Goal: Transaction & Acquisition: Purchase product/service

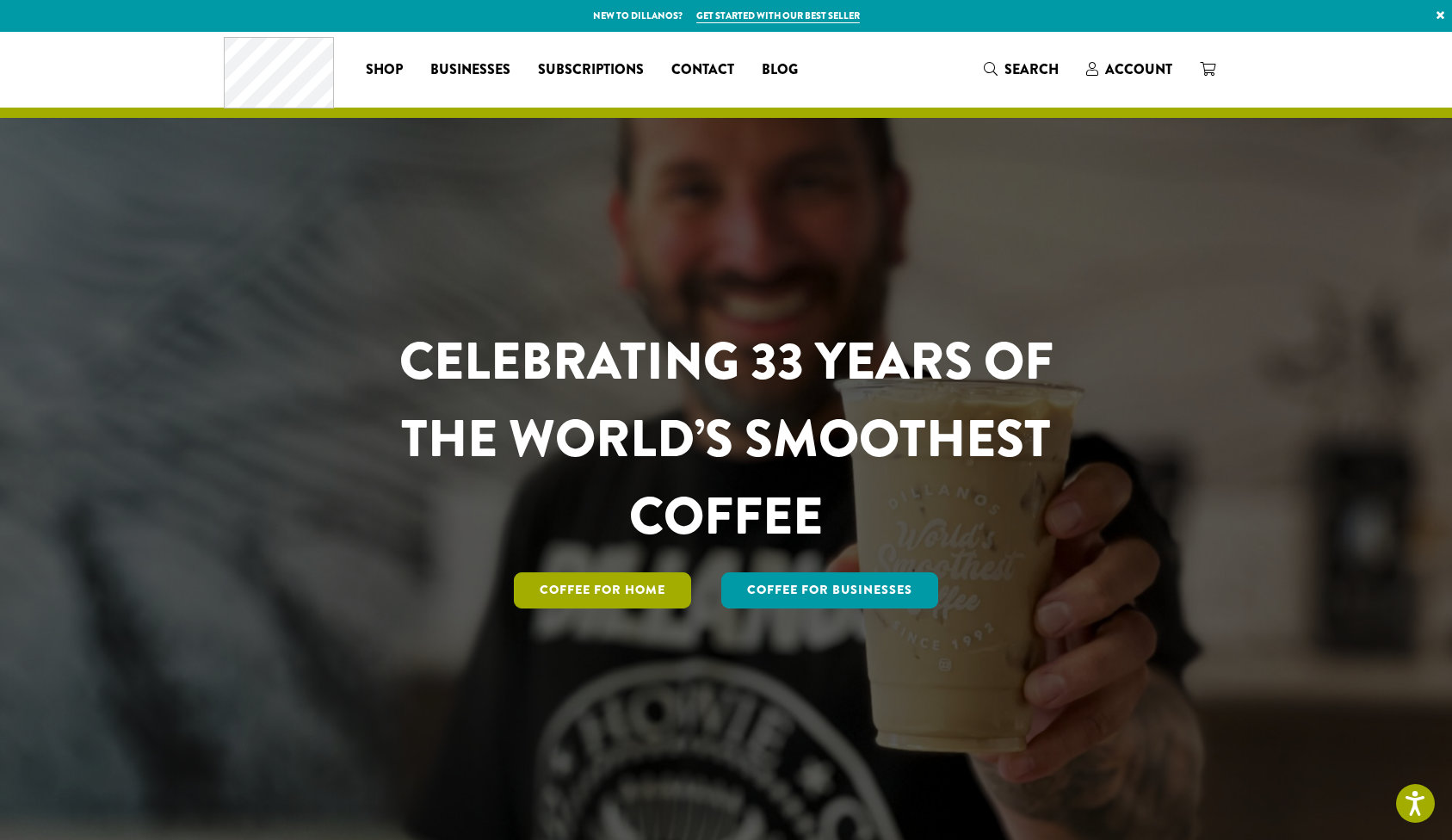
click at [567, 599] on link "Coffee for Home" at bounding box center [602, 590] width 177 height 36
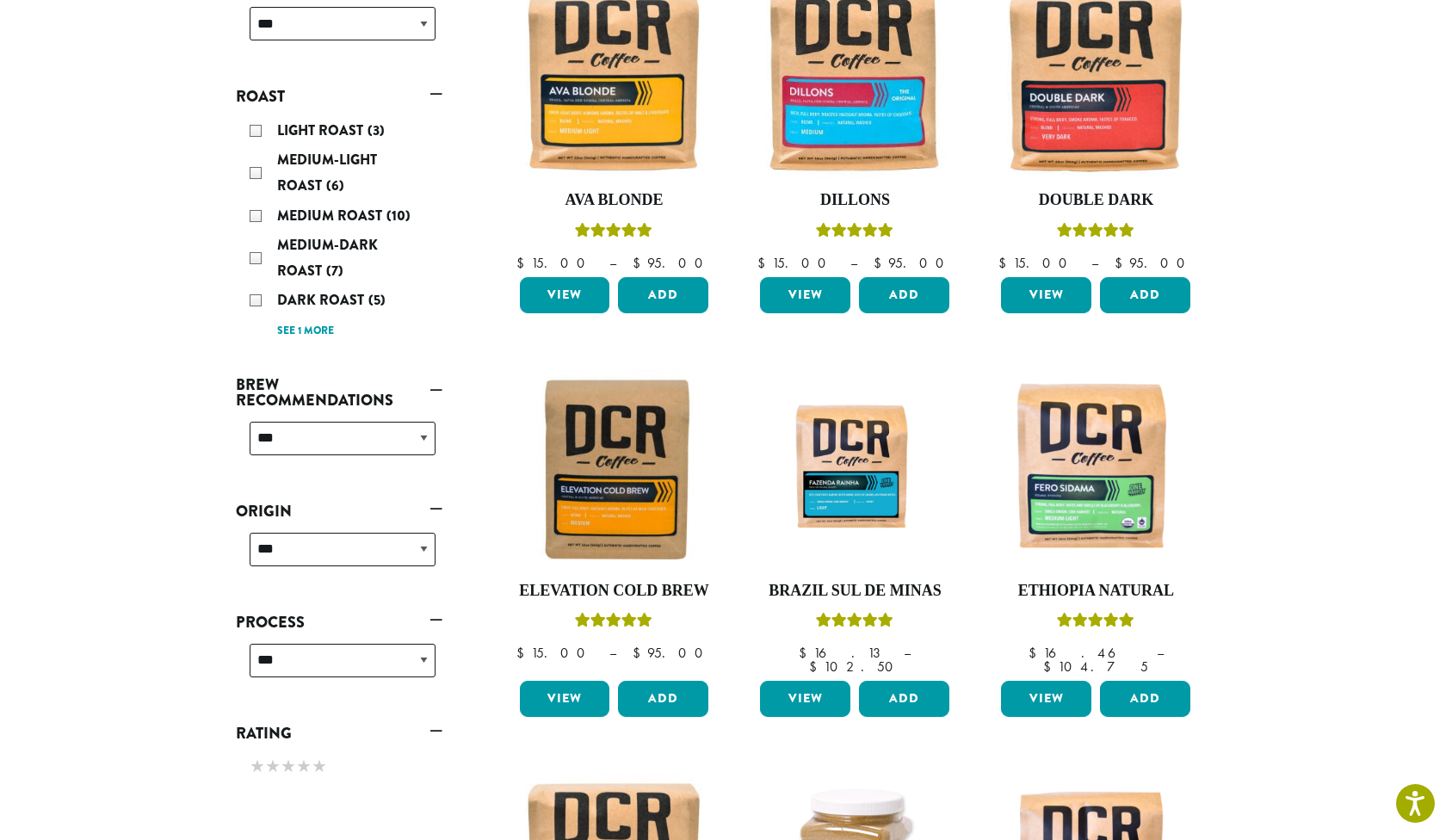
scroll to position [324, 0]
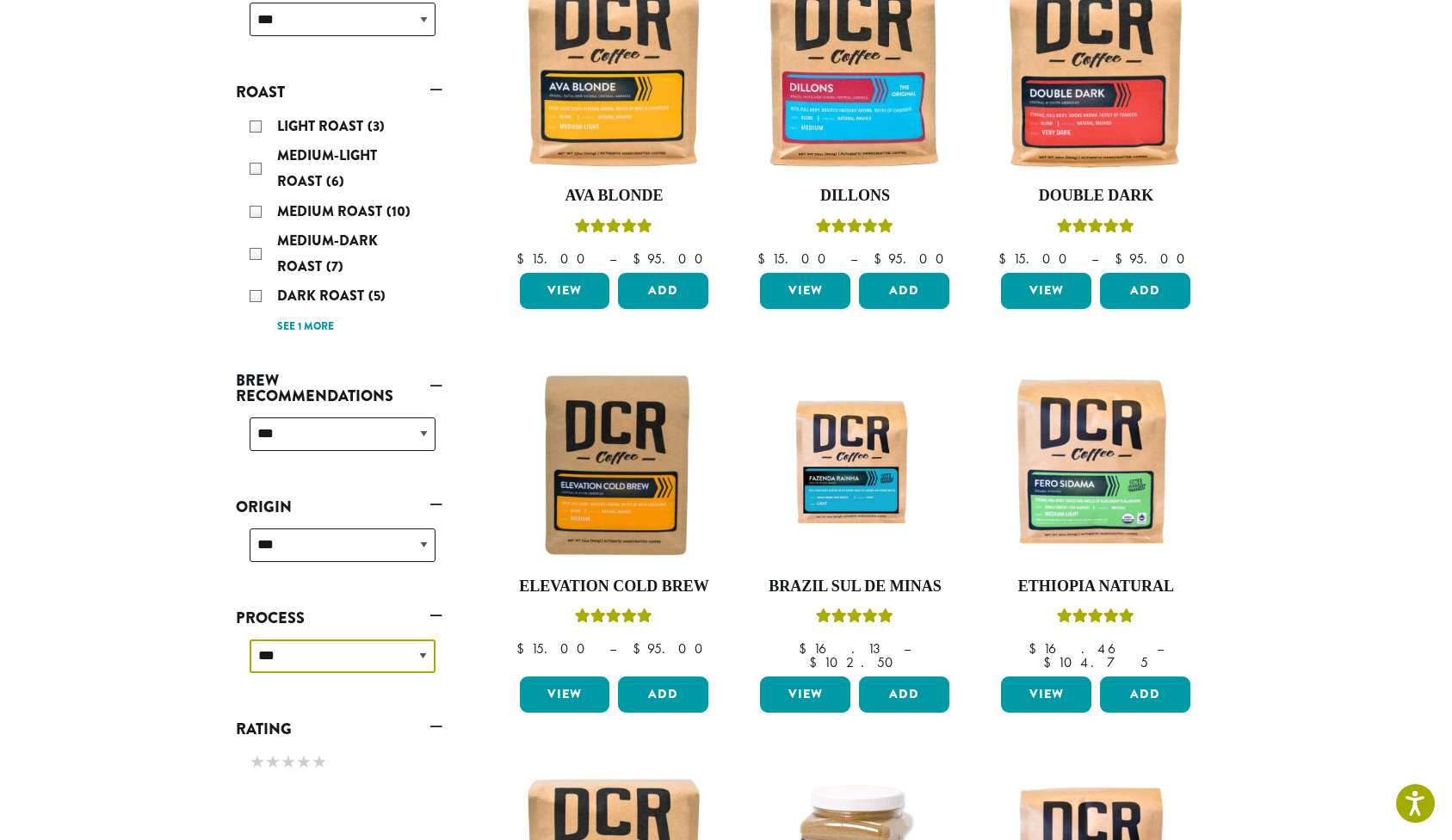
select select "*****"
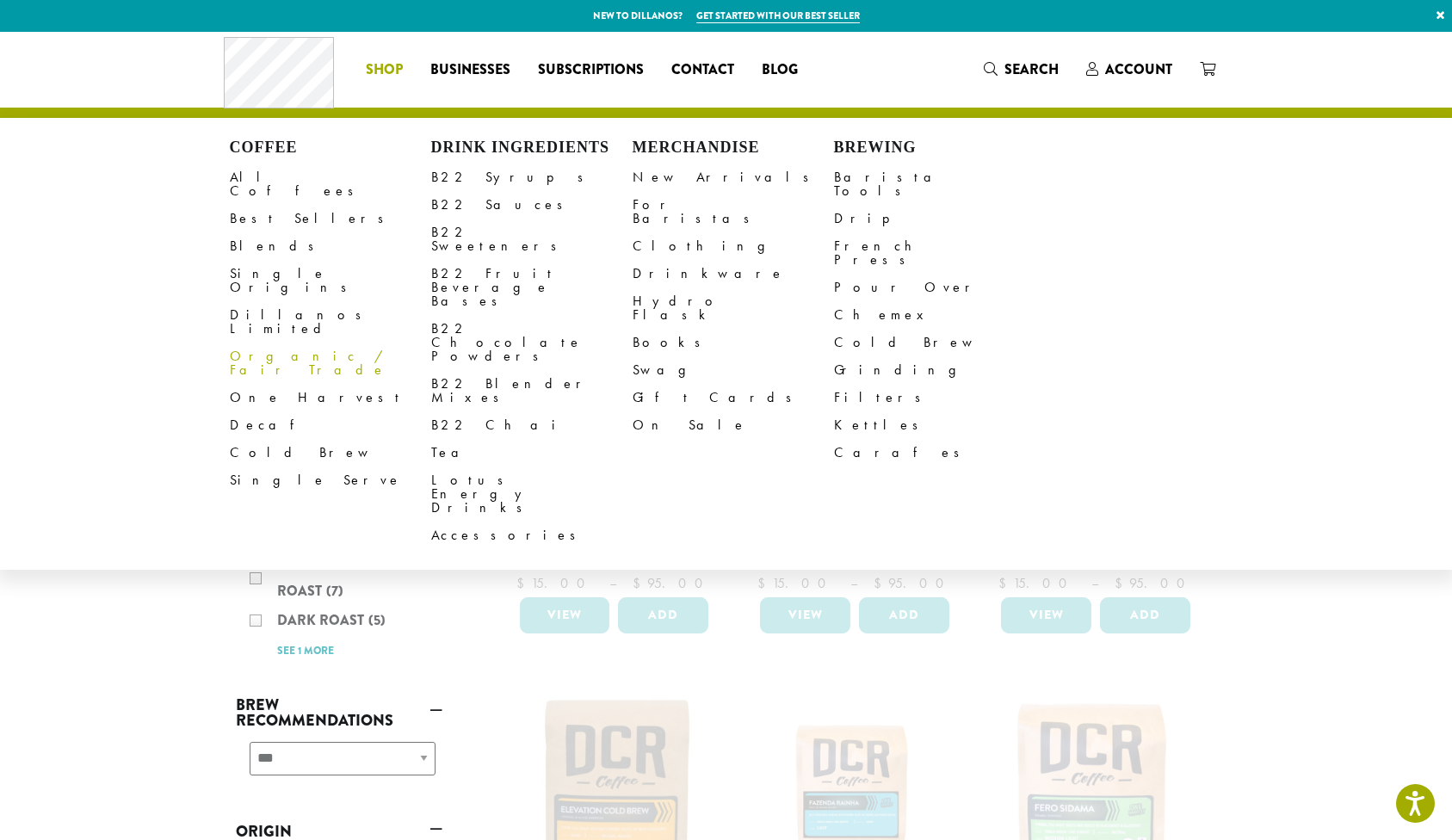
click at [271, 342] on link "Organic / Fair Trade" at bounding box center [331, 363] width 202 height 41
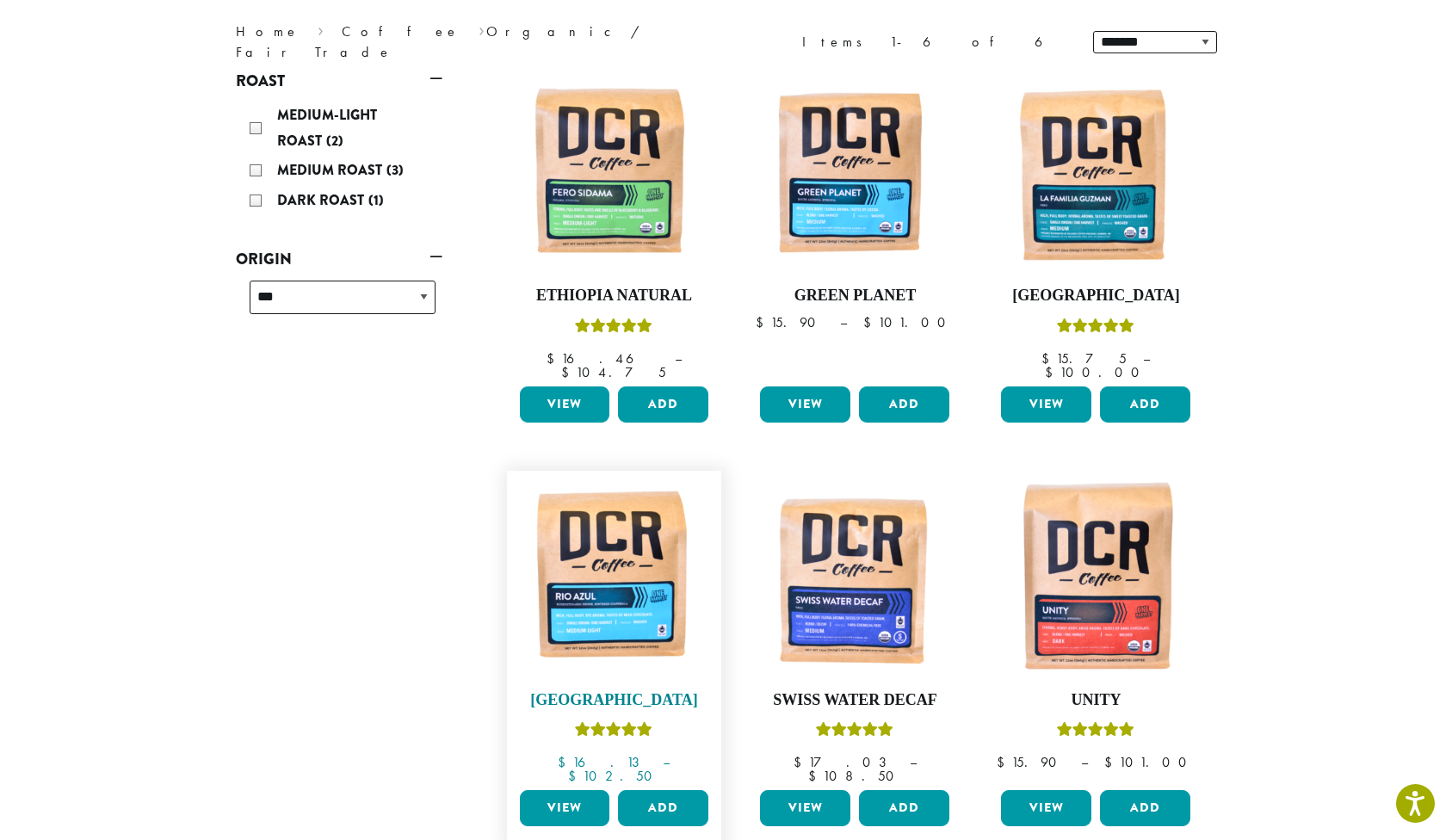
scroll to position [222, 0]
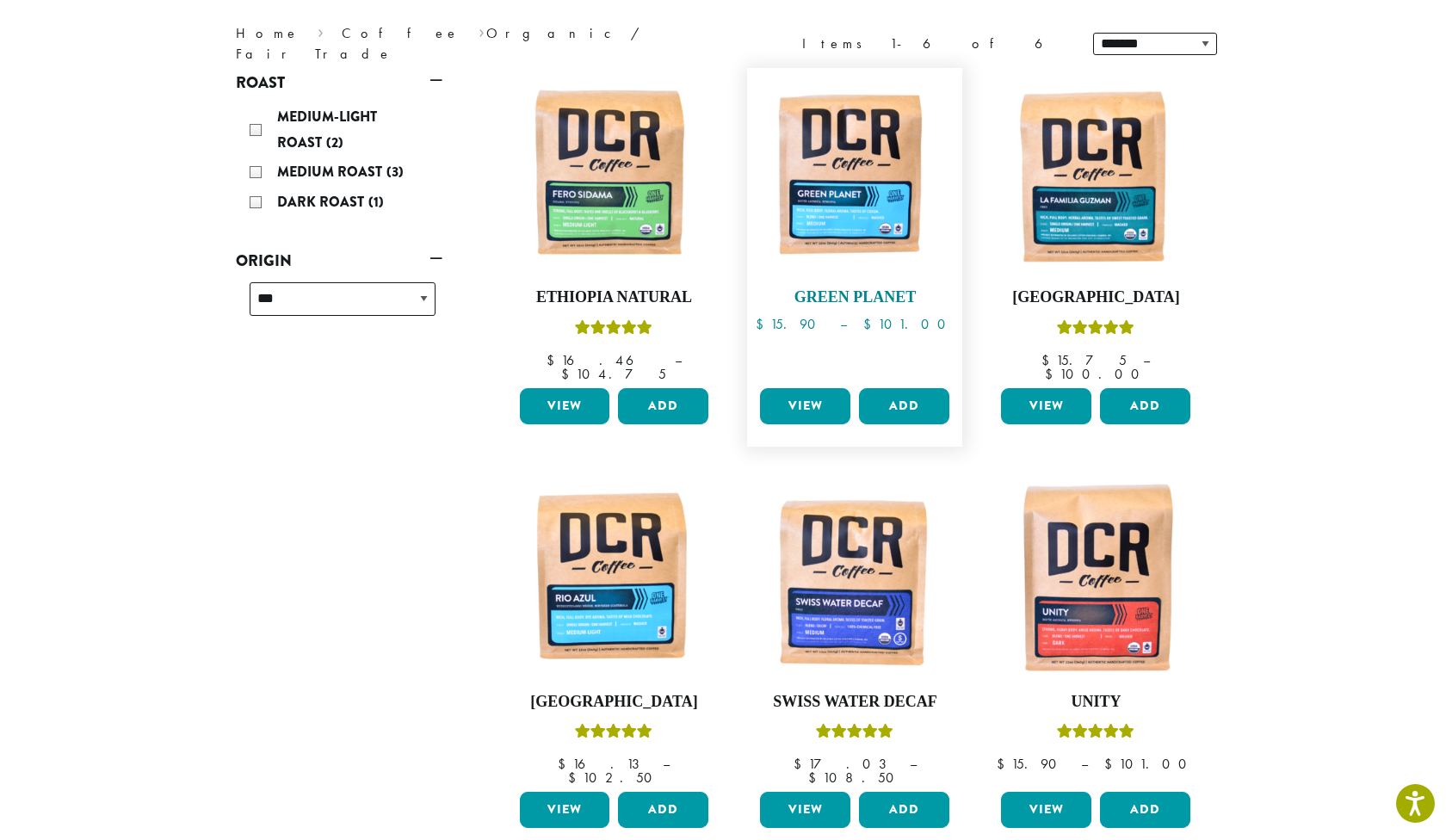
click at [856, 190] on img at bounding box center [855, 176] width 198 height 198
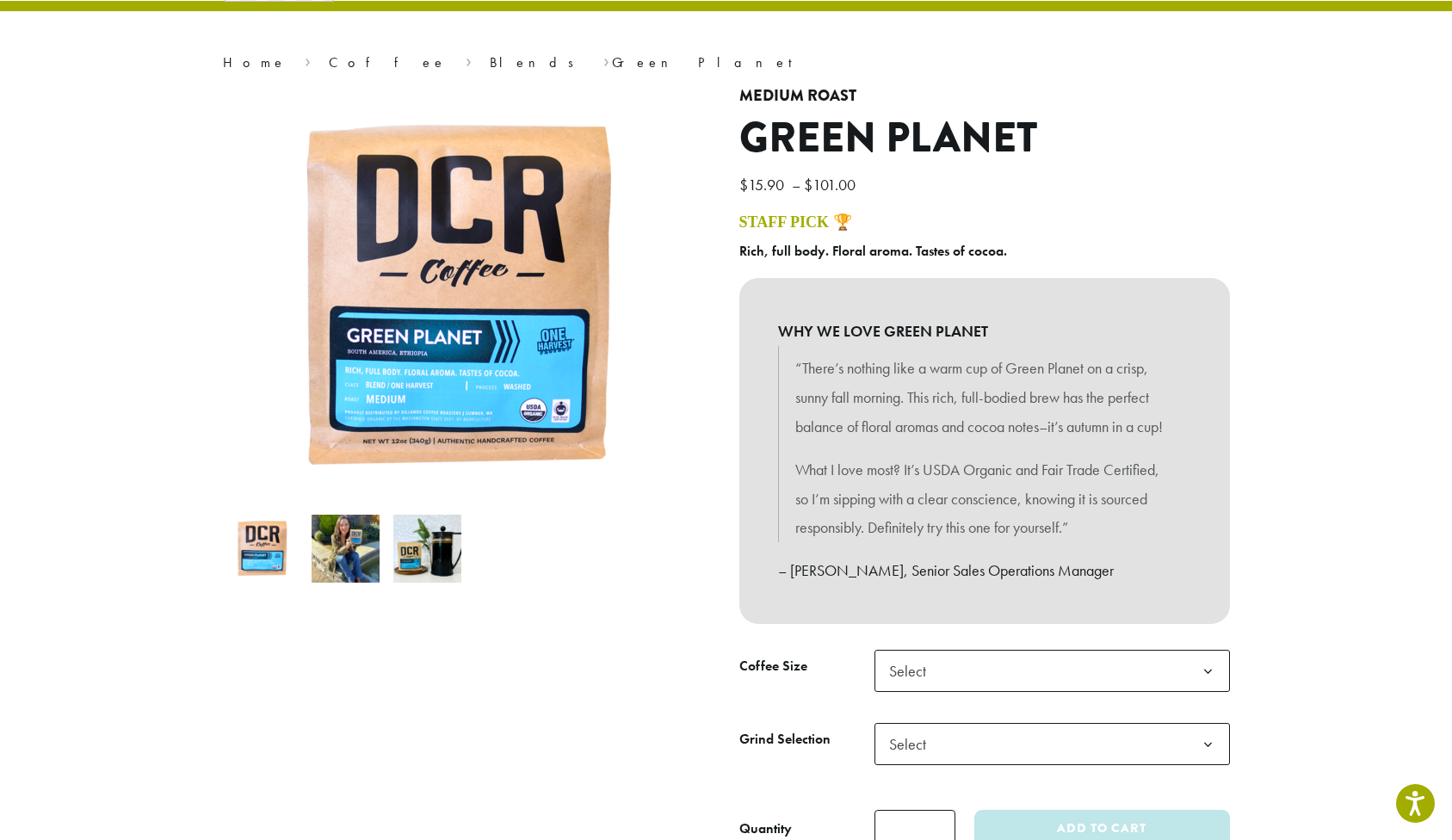
scroll to position [112, 0]
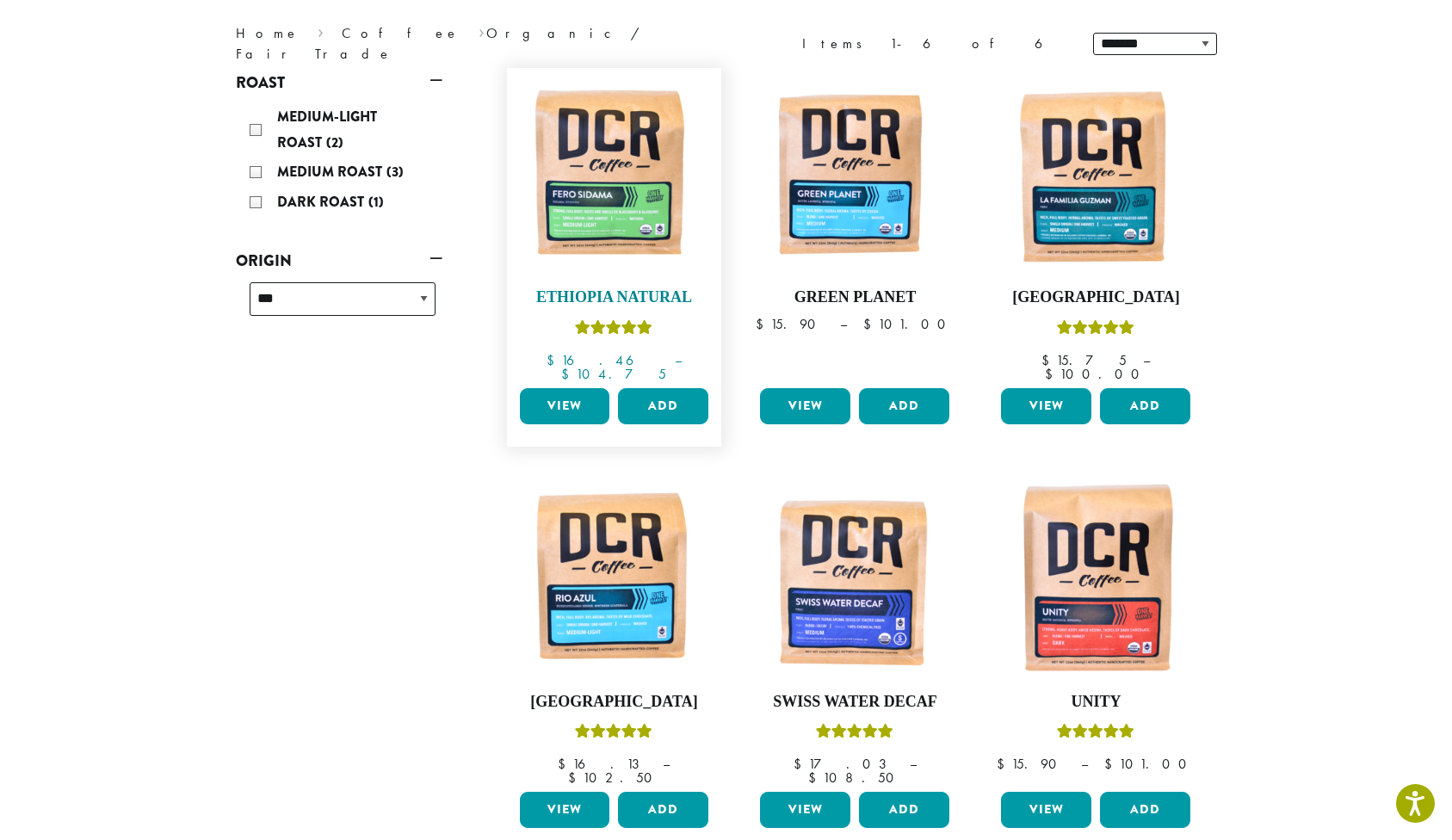
click at [576, 195] on img at bounding box center [613, 176] width 198 height 198
click at [1119, 203] on img at bounding box center [1096, 176] width 198 height 198
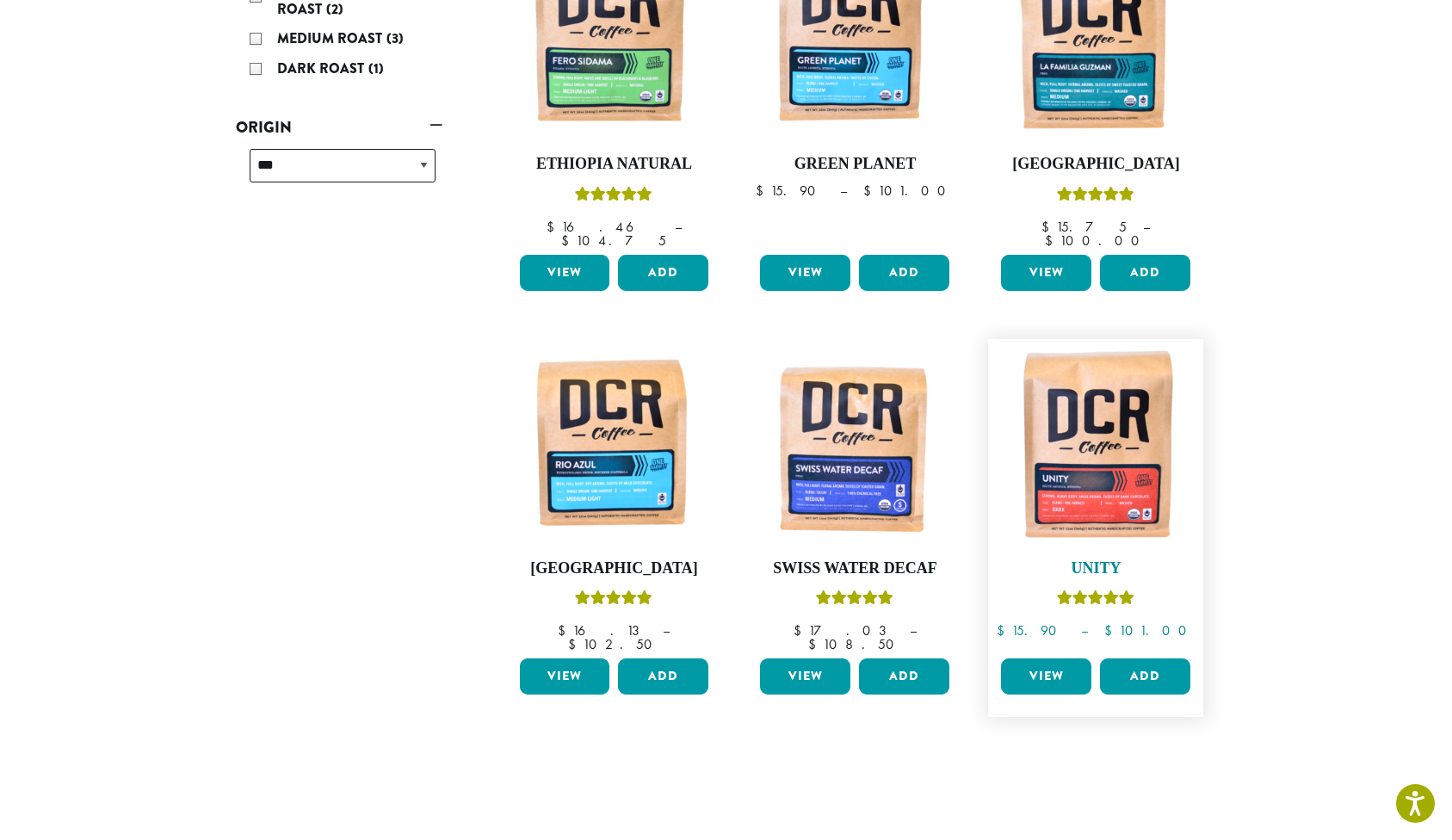
scroll to position [365, 0]
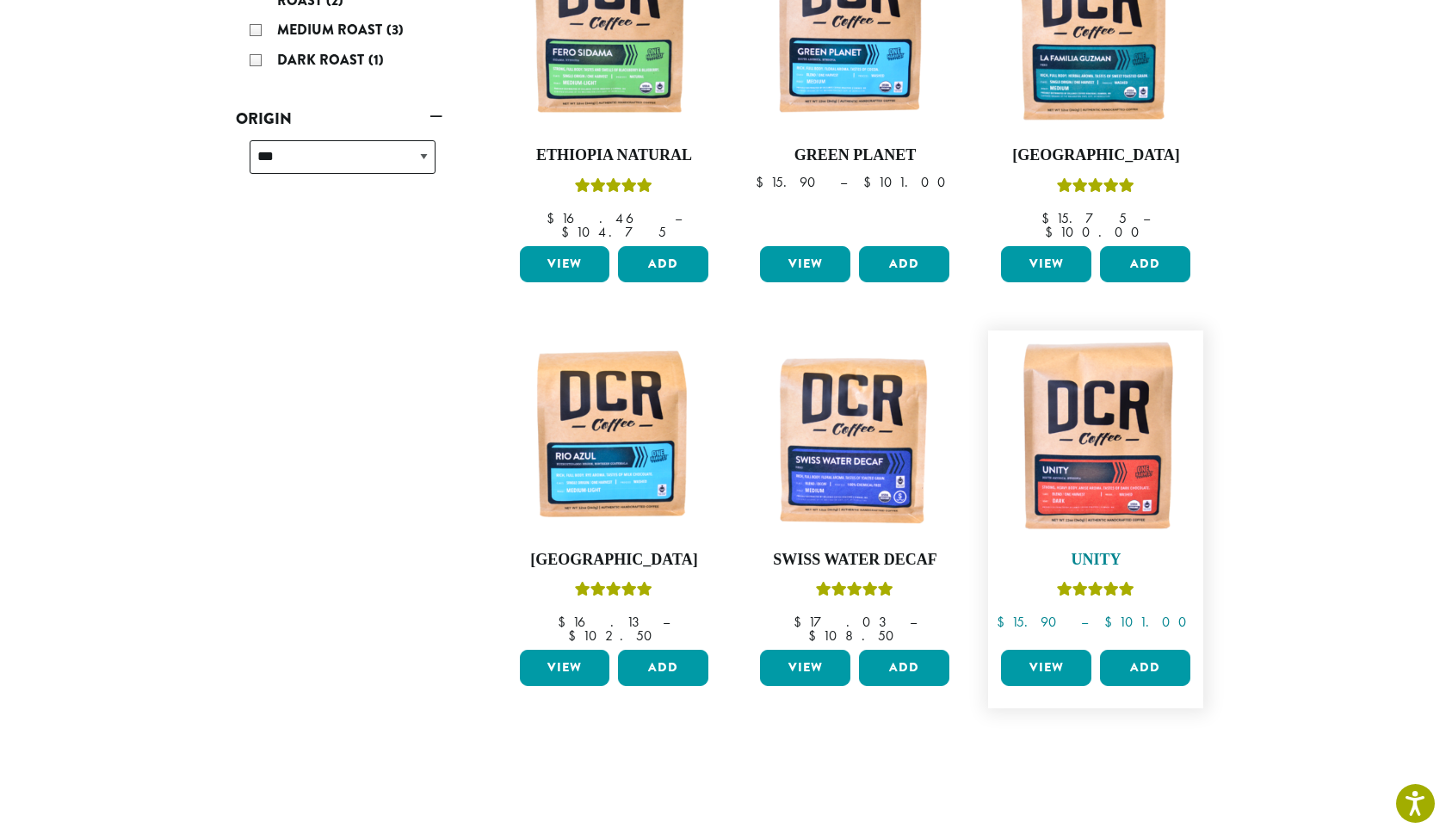
click at [1118, 442] on img at bounding box center [1096, 438] width 198 height 198
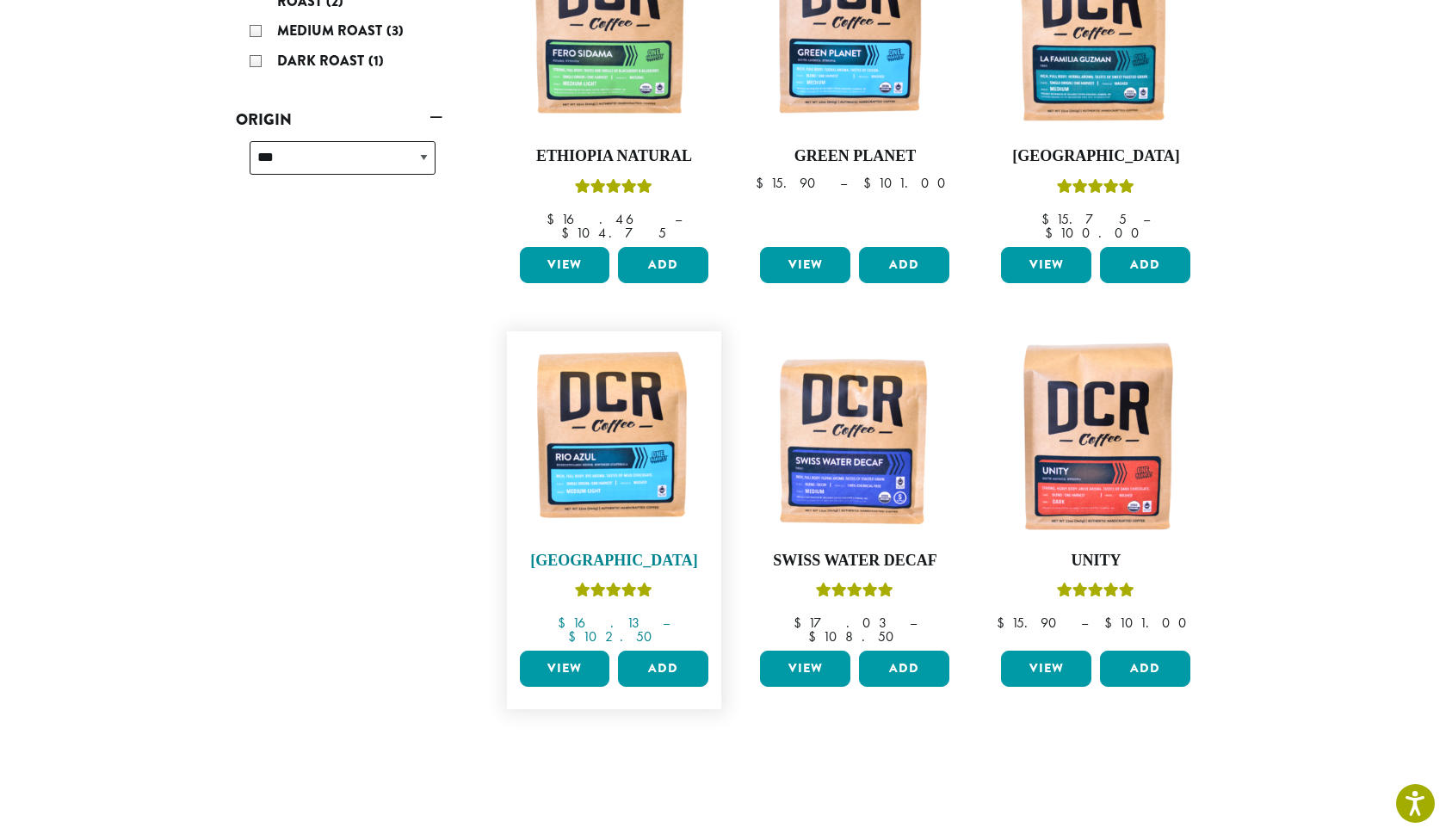
click at [605, 468] on img at bounding box center [613, 438] width 198 height 198
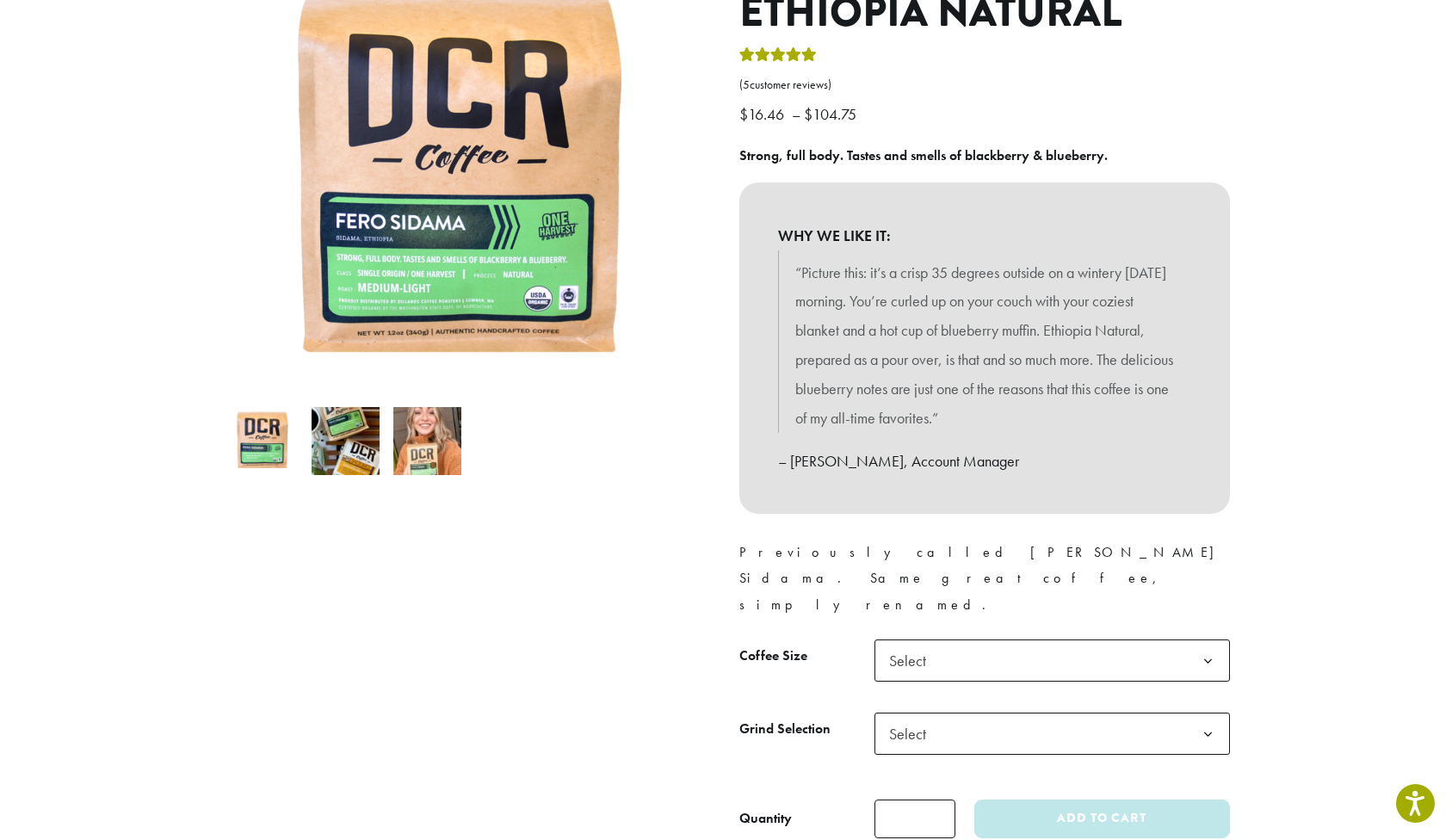
scroll to position [259, 0]
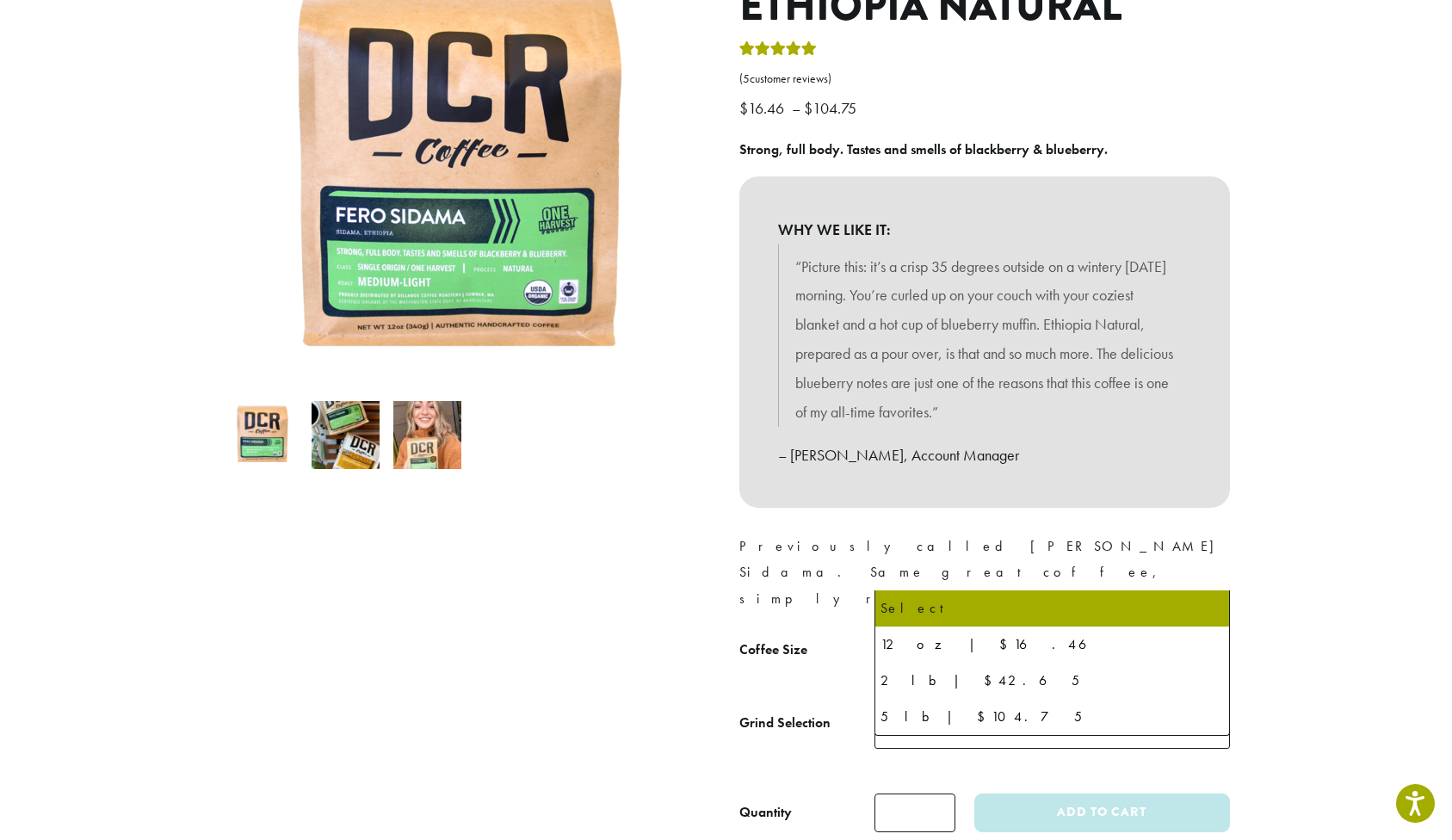
click at [957, 633] on span "Select" at bounding box center [1052, 654] width 356 height 42
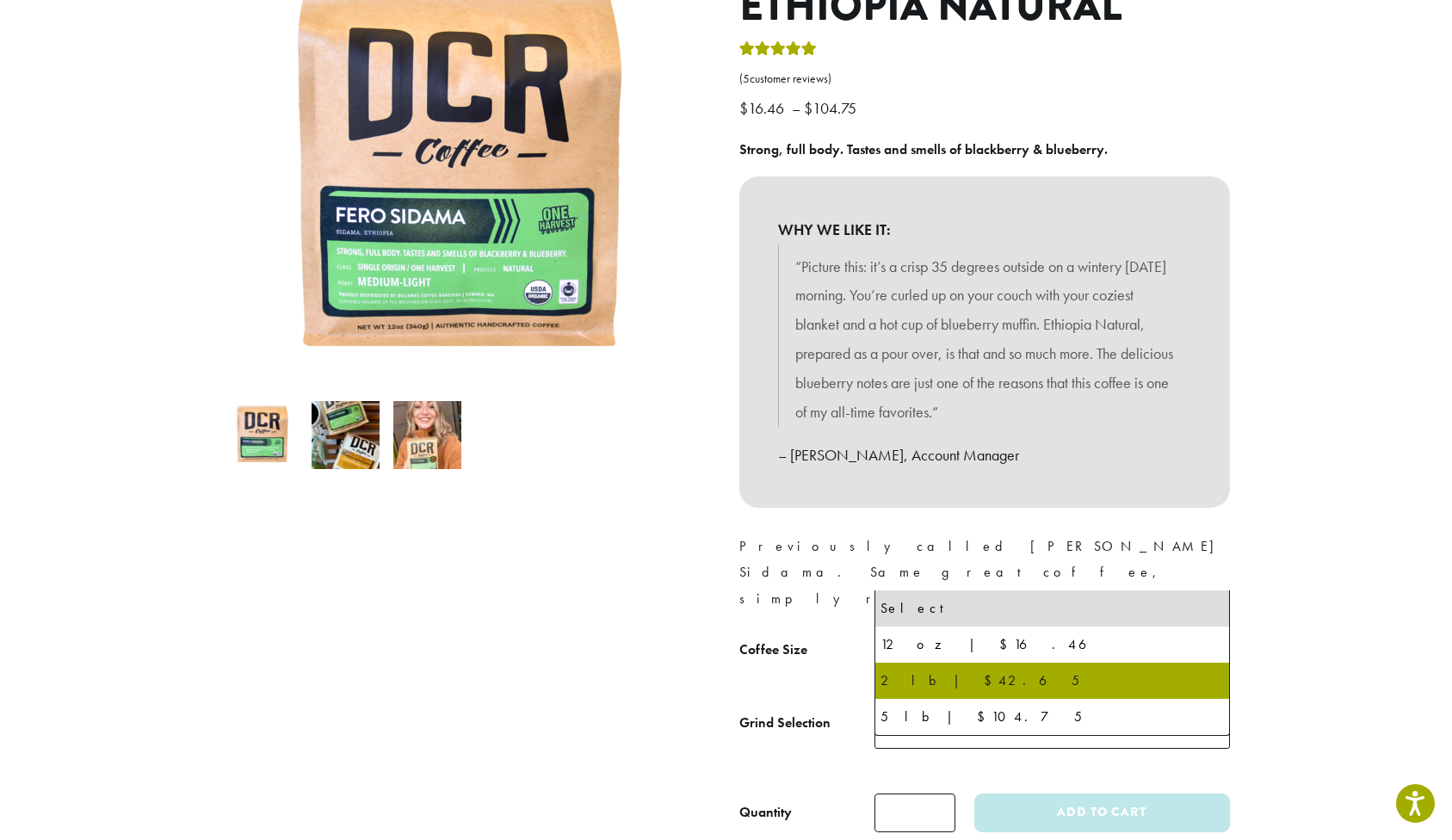
select select "**********"
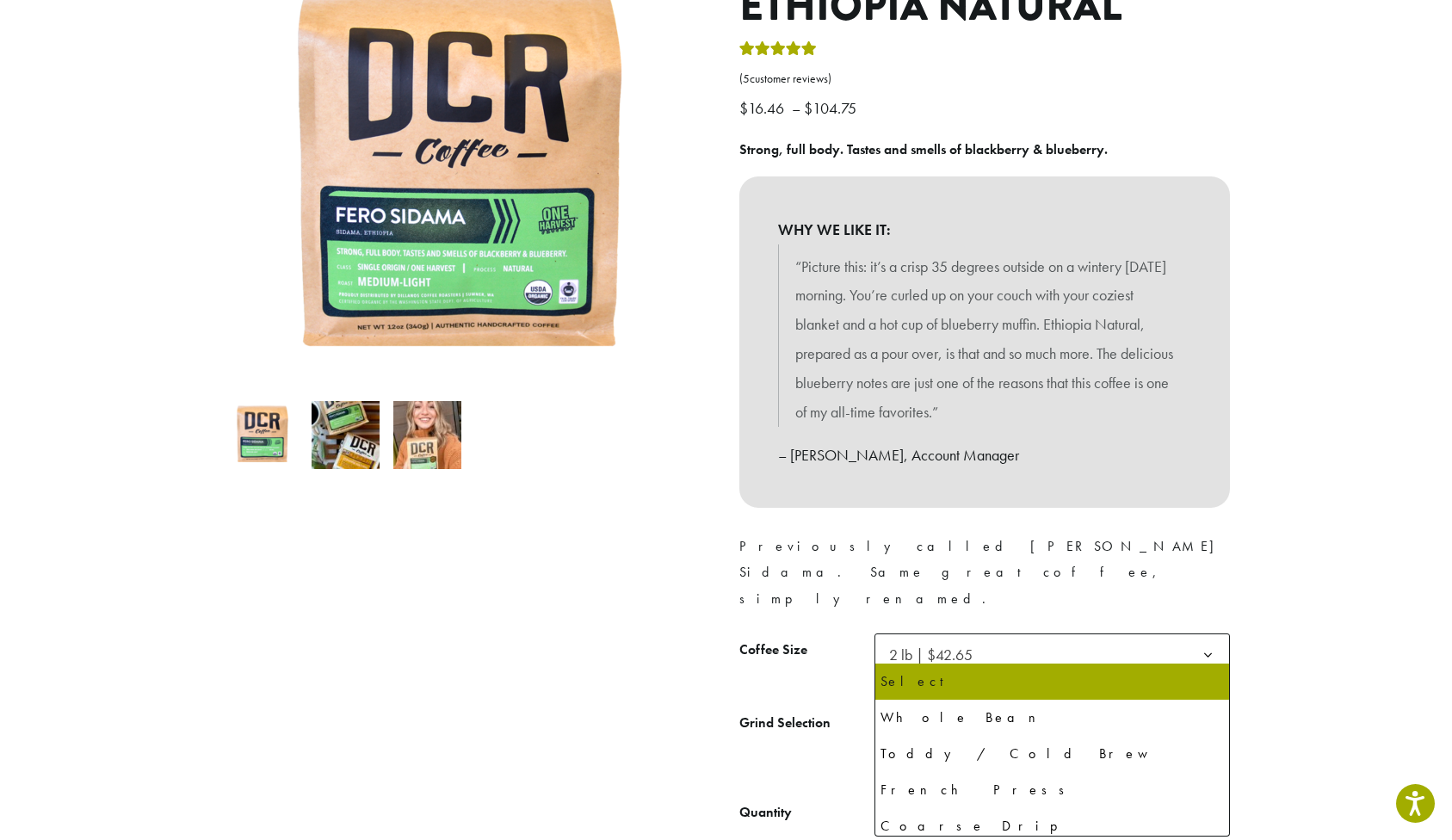
click at [931, 710] on span "Select" at bounding box center [912, 727] width 61 height 33
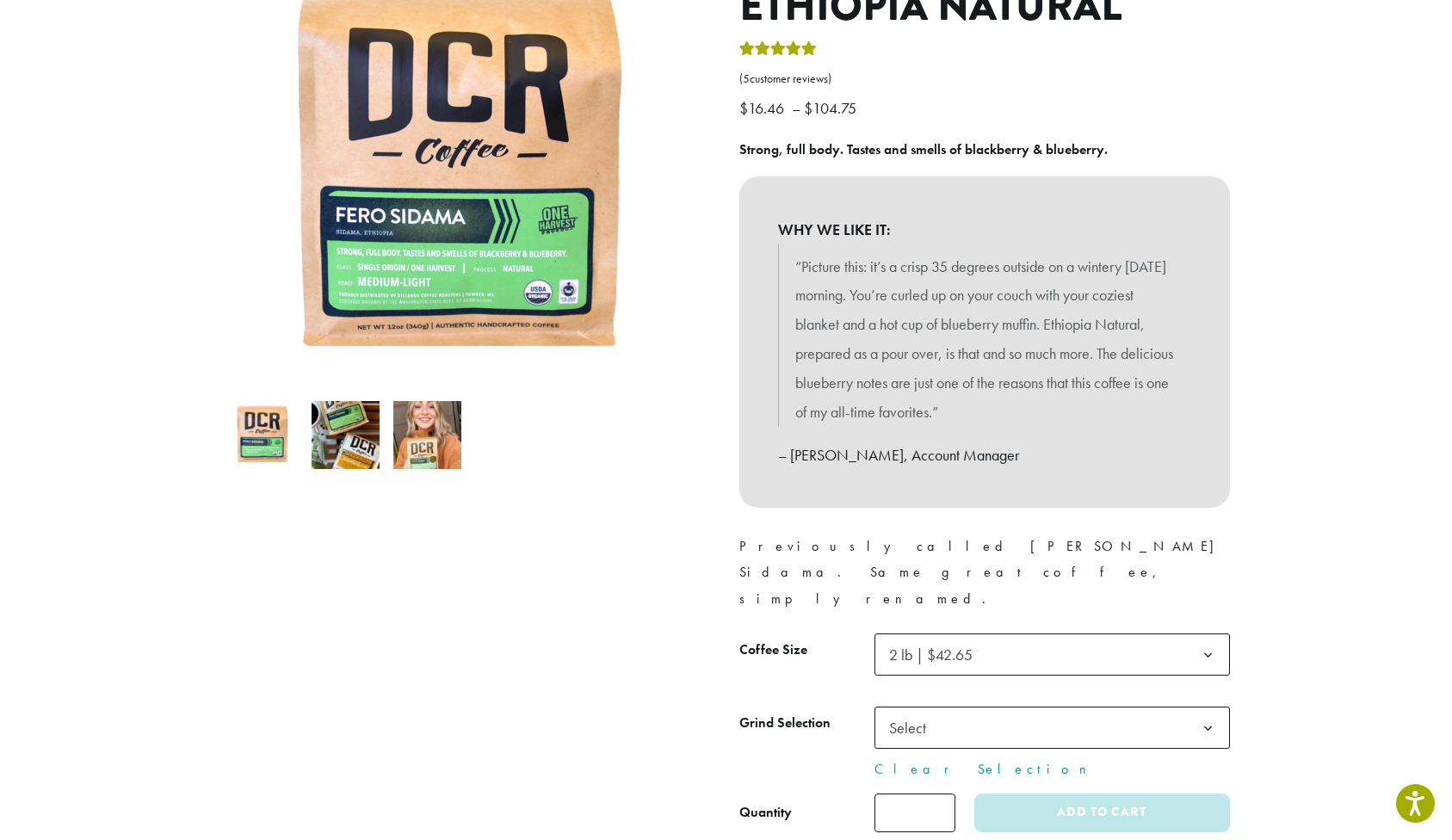
click at [521, 634] on div at bounding box center [467, 393] width 516 height 877
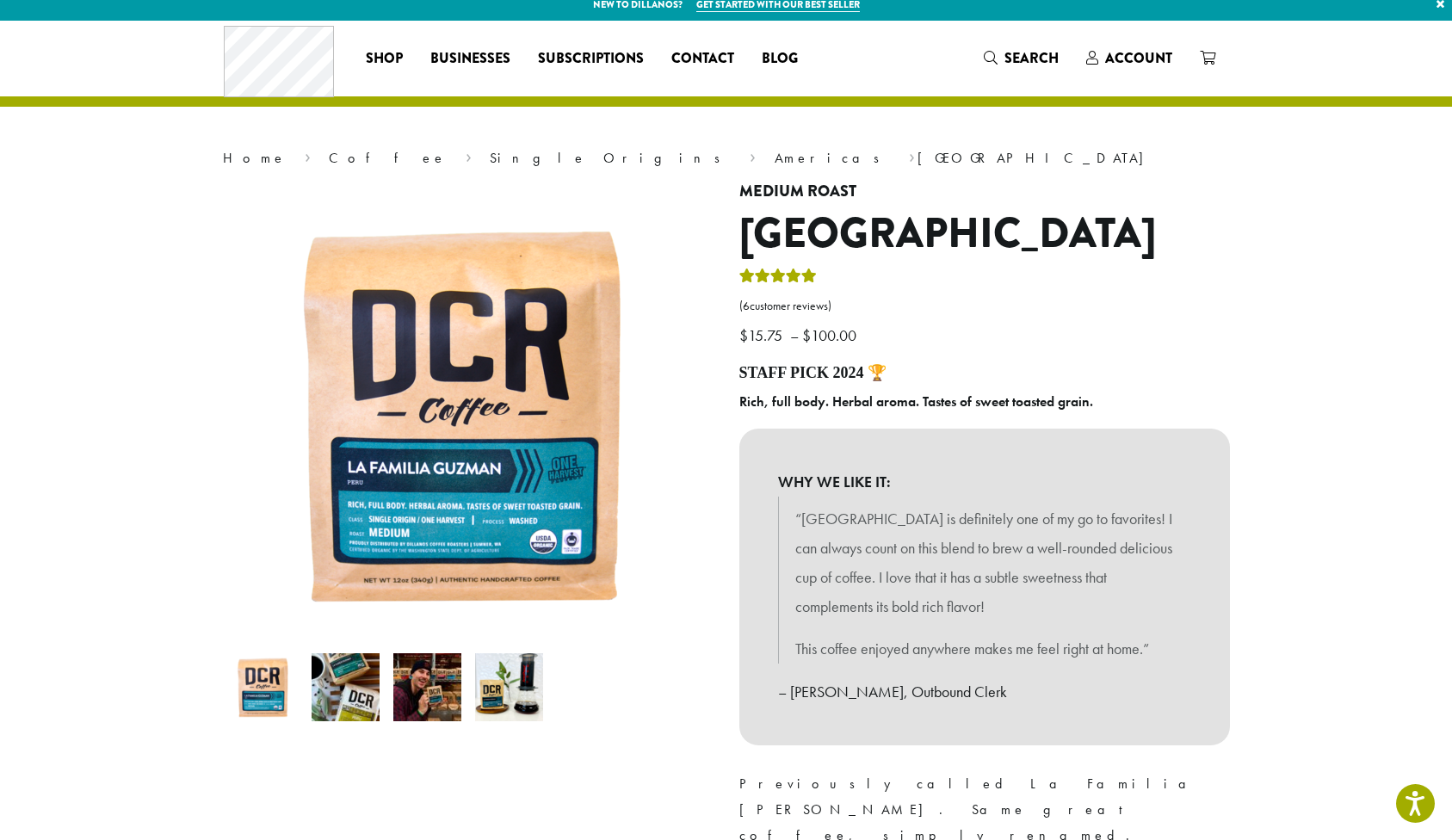
scroll to position [13, 0]
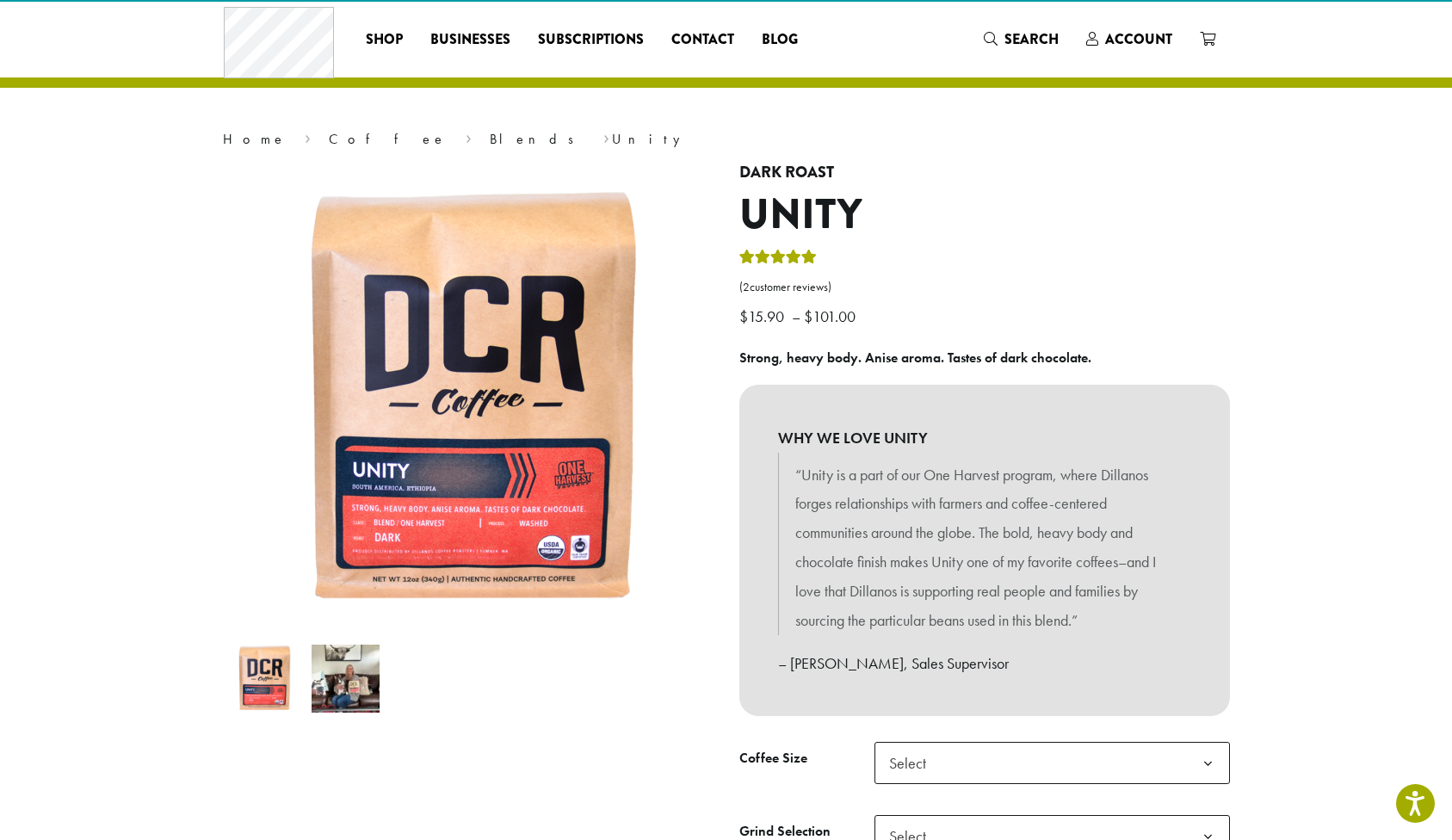
scroll to position [34, 0]
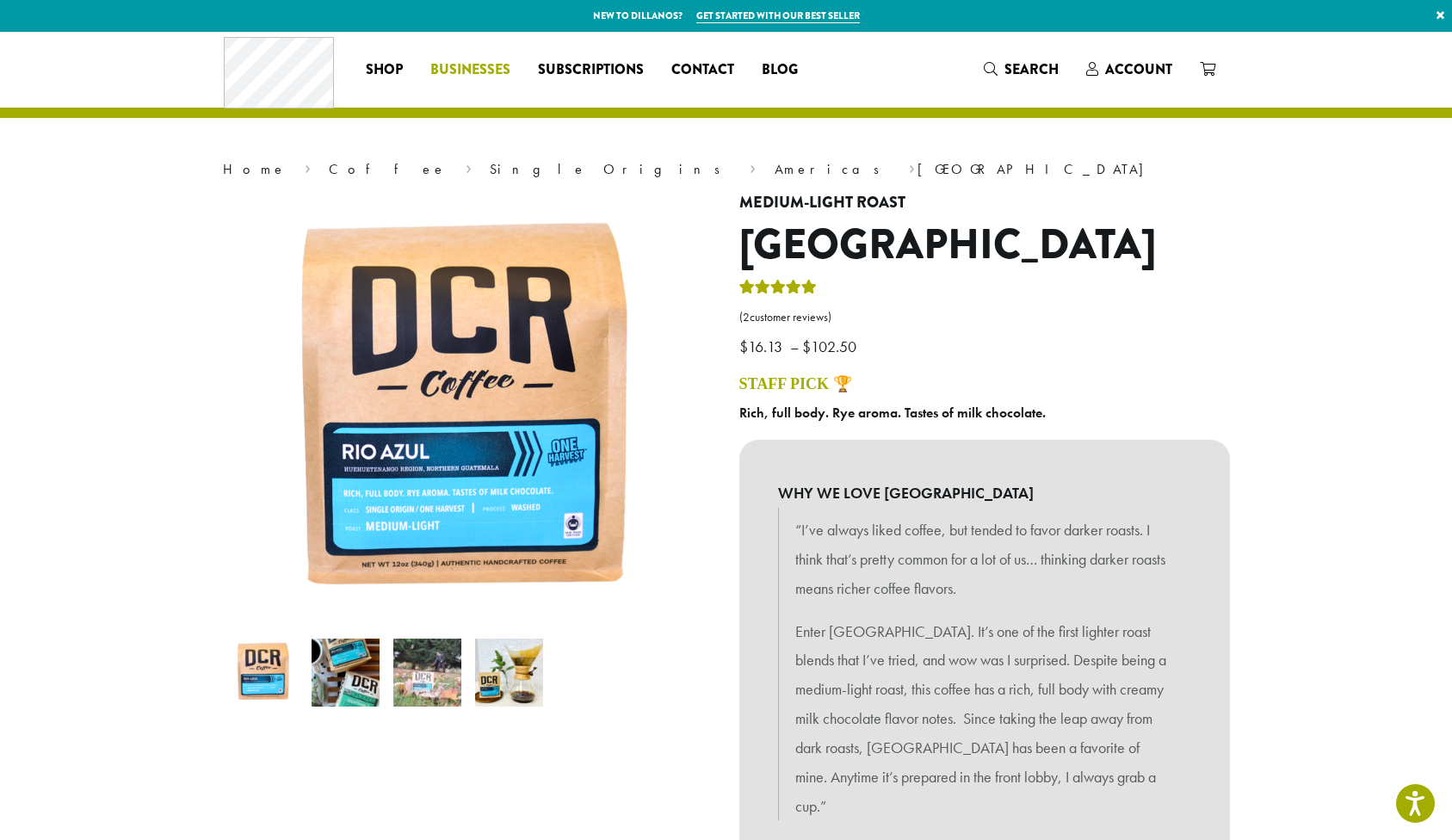
click at [456, 64] on span "Businesses" at bounding box center [470, 70] width 80 height 22
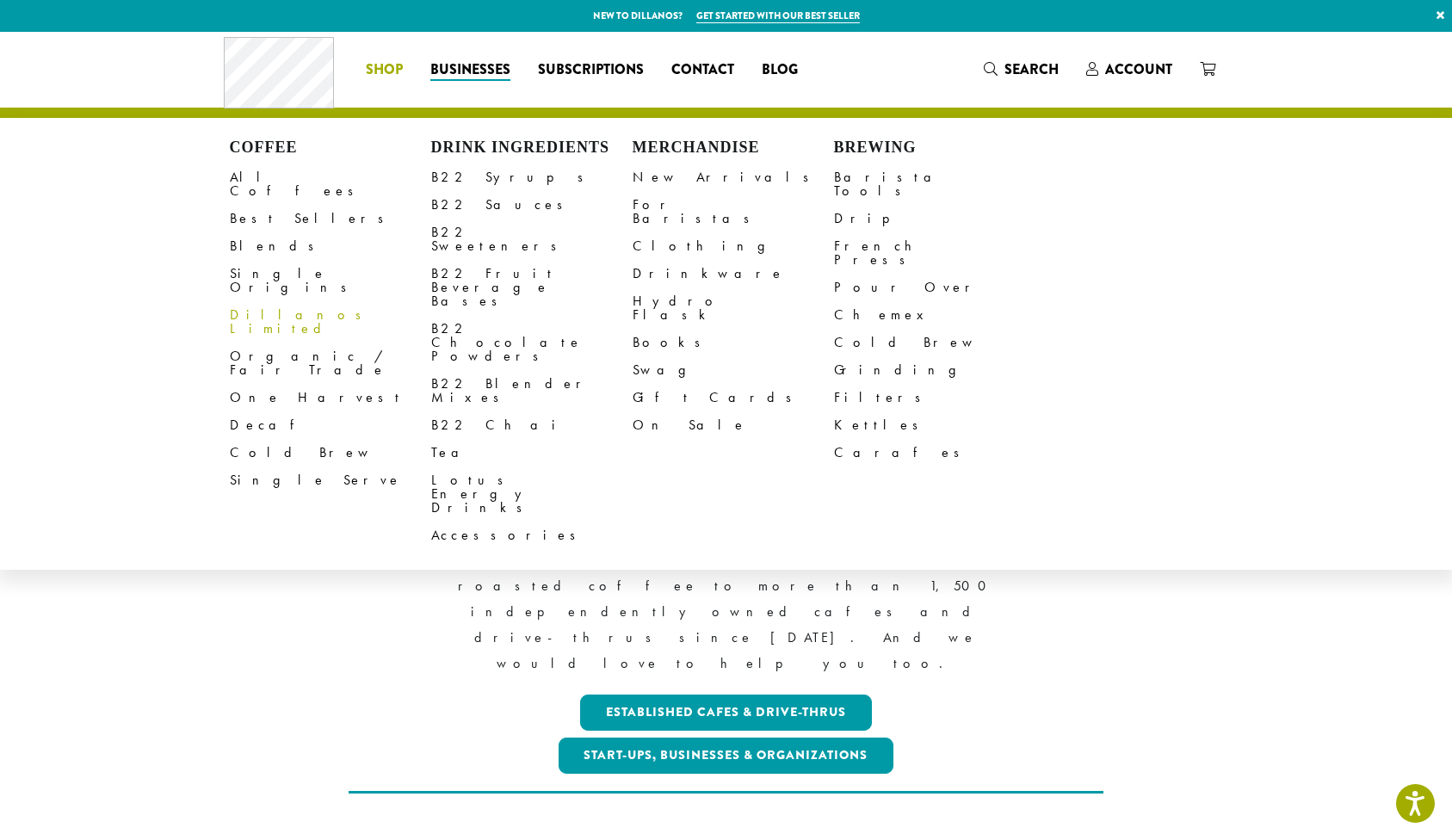
click at [274, 301] on link "Dillanos Limited" at bounding box center [331, 321] width 202 height 41
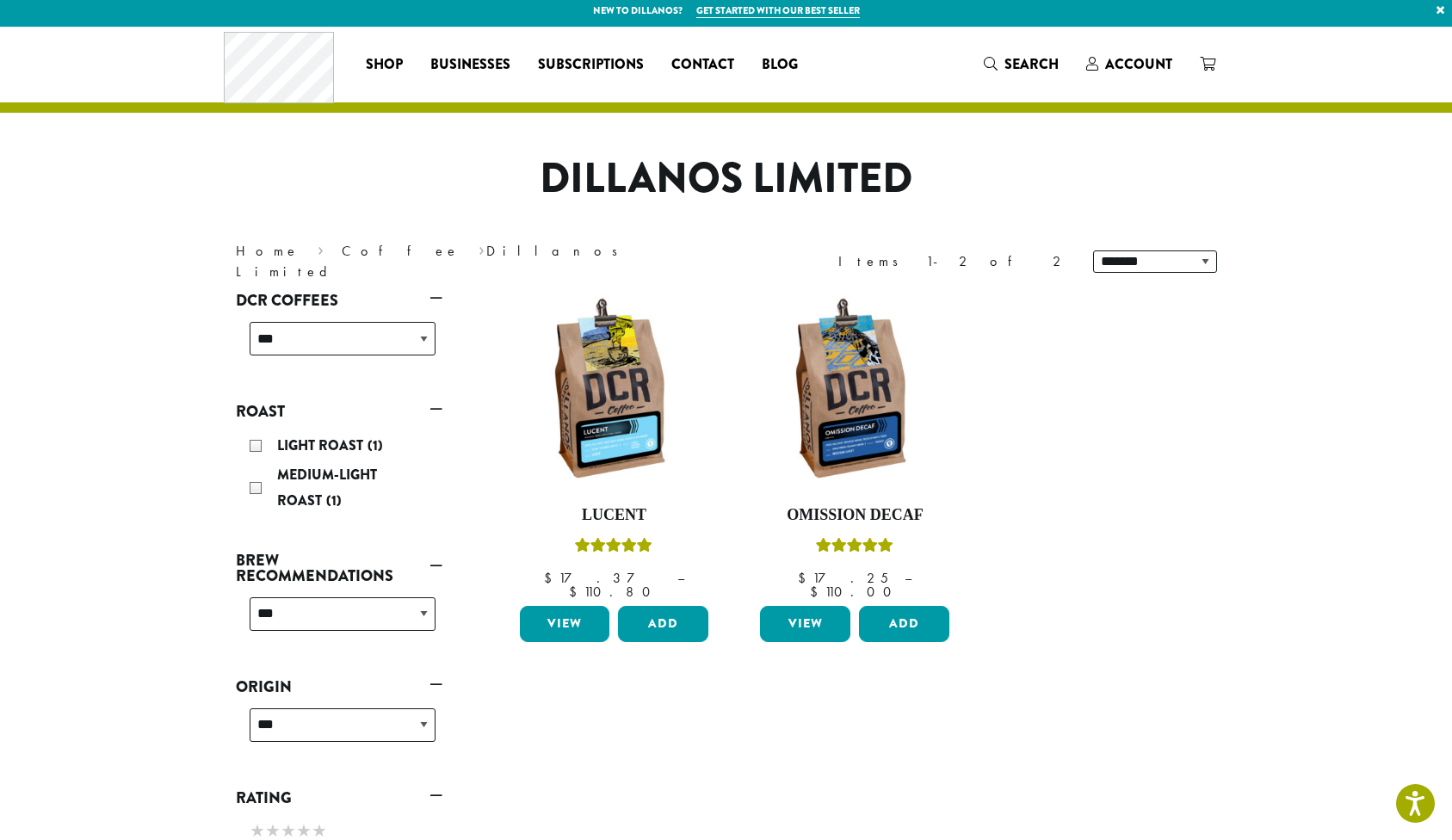
scroll to position [7, 0]
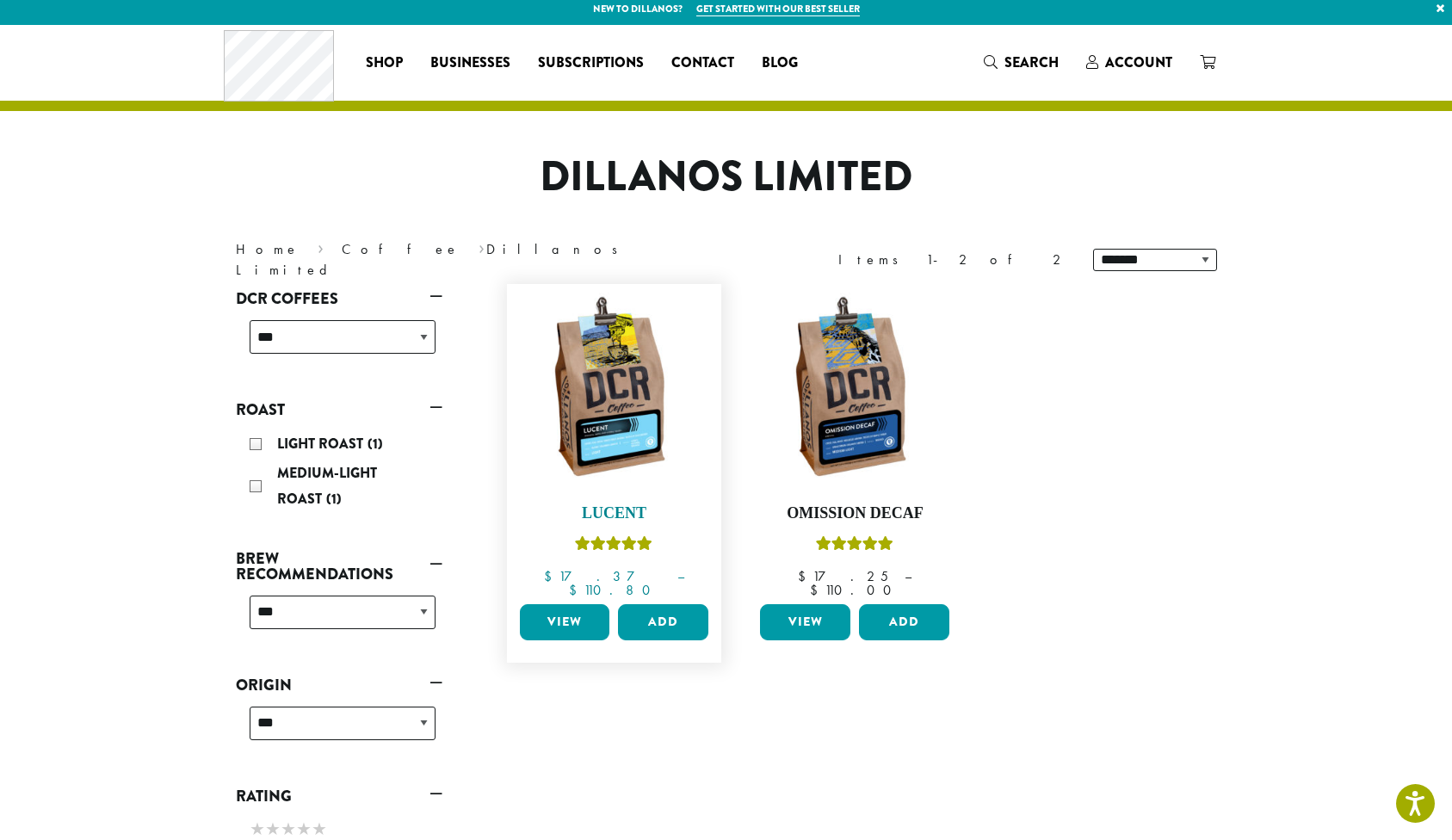
click at [608, 404] on img at bounding box center [613, 392] width 198 height 198
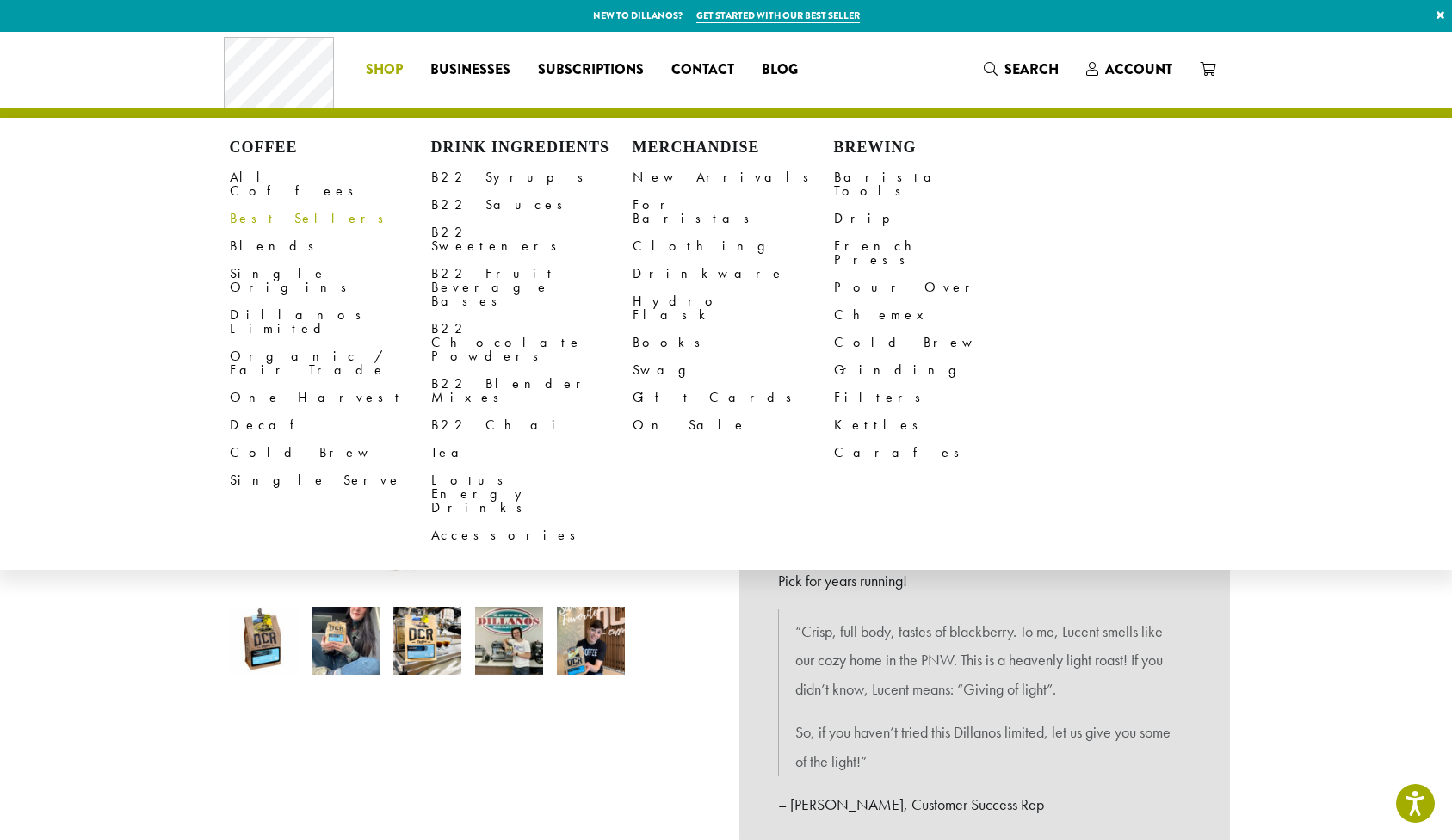
click at [253, 206] on link "Best Sellers" at bounding box center [331, 218] width 202 height 28
